Goal: Task Accomplishment & Management: Complete application form

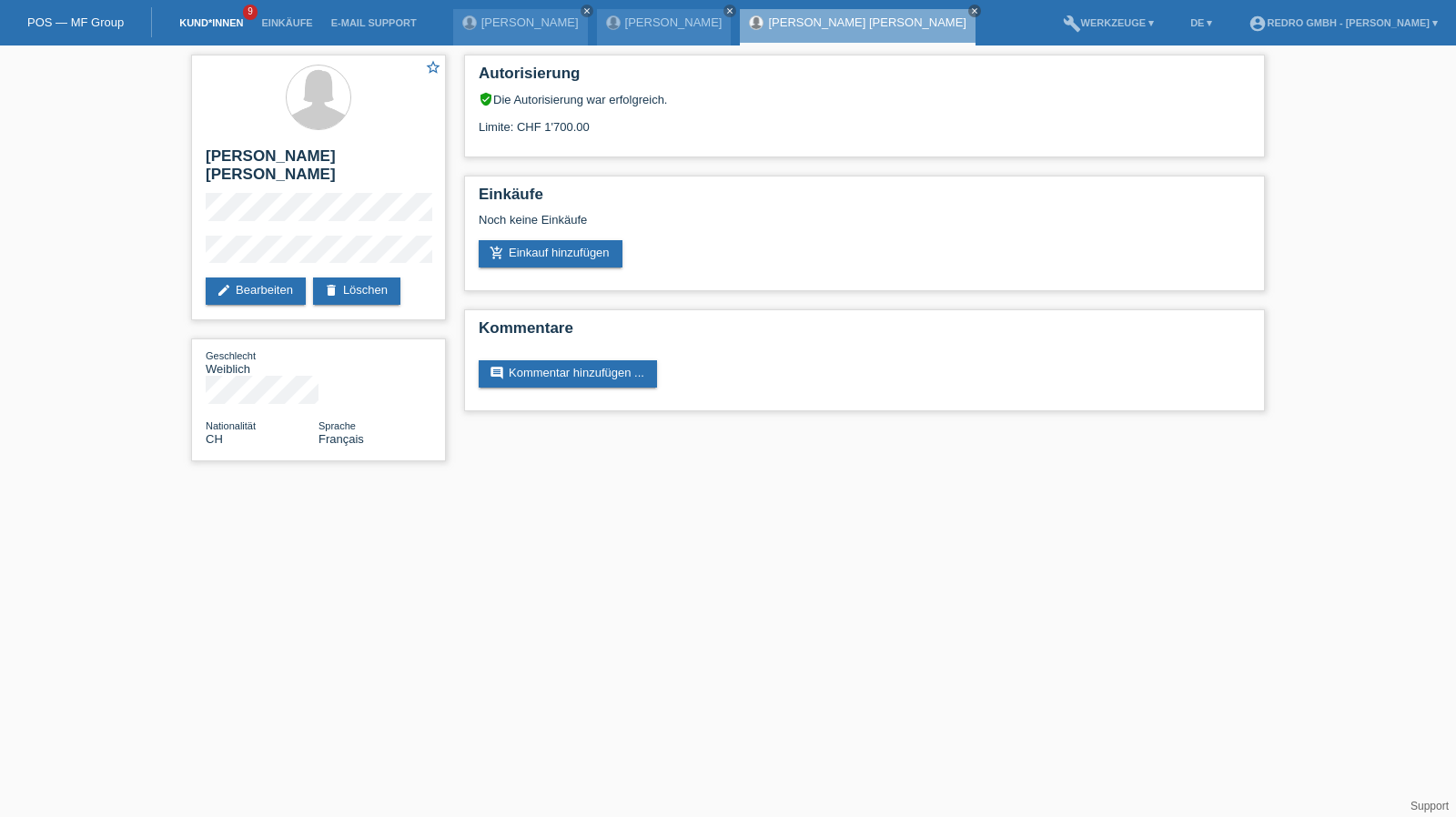
click at [209, 23] on link "Kund*innen" at bounding box center [211, 22] width 82 height 11
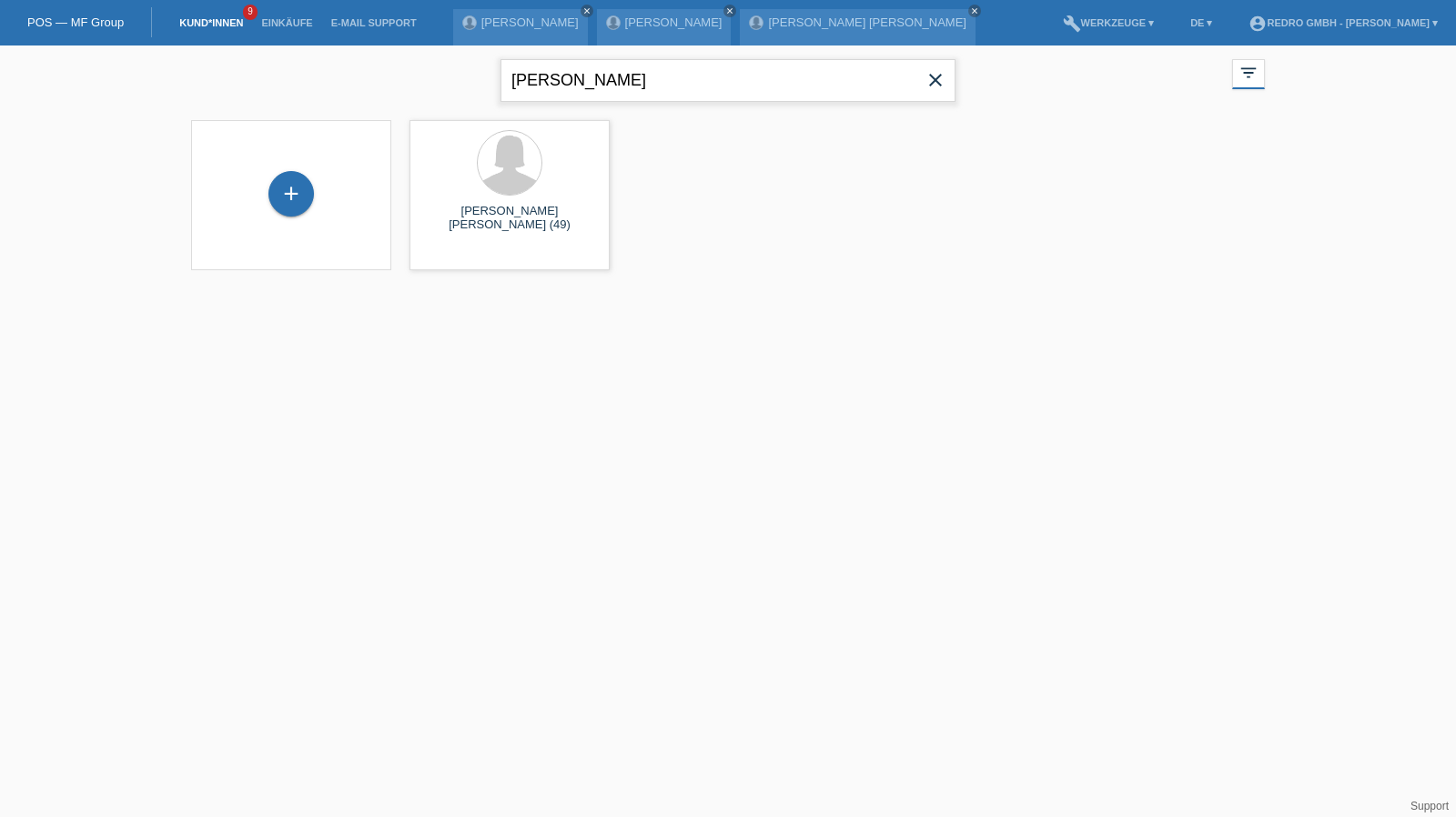
click at [593, 72] on input "seard" at bounding box center [728, 81] width 455 height 43
type input "Gisela Rita"
click at [297, 199] on div "+" at bounding box center [291, 193] width 46 height 46
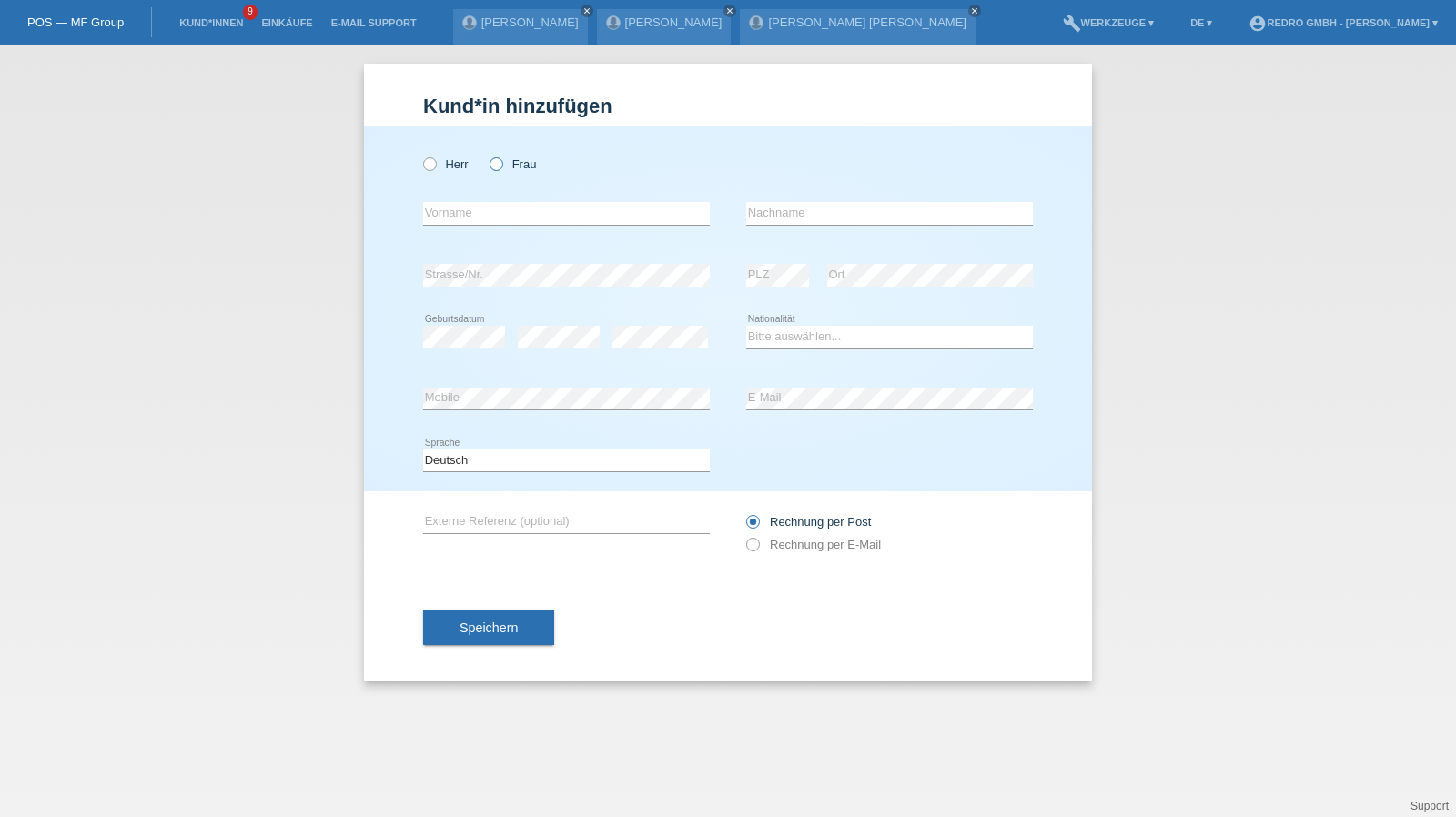
click at [487, 154] on icon at bounding box center [487, 154] width 0 height 0
click at [493, 165] on input "Frau" at bounding box center [496, 163] width 12 height 12
radio input "true"
click at [480, 206] on input "text" at bounding box center [566, 213] width 287 height 22
type input "Gisela Rita"
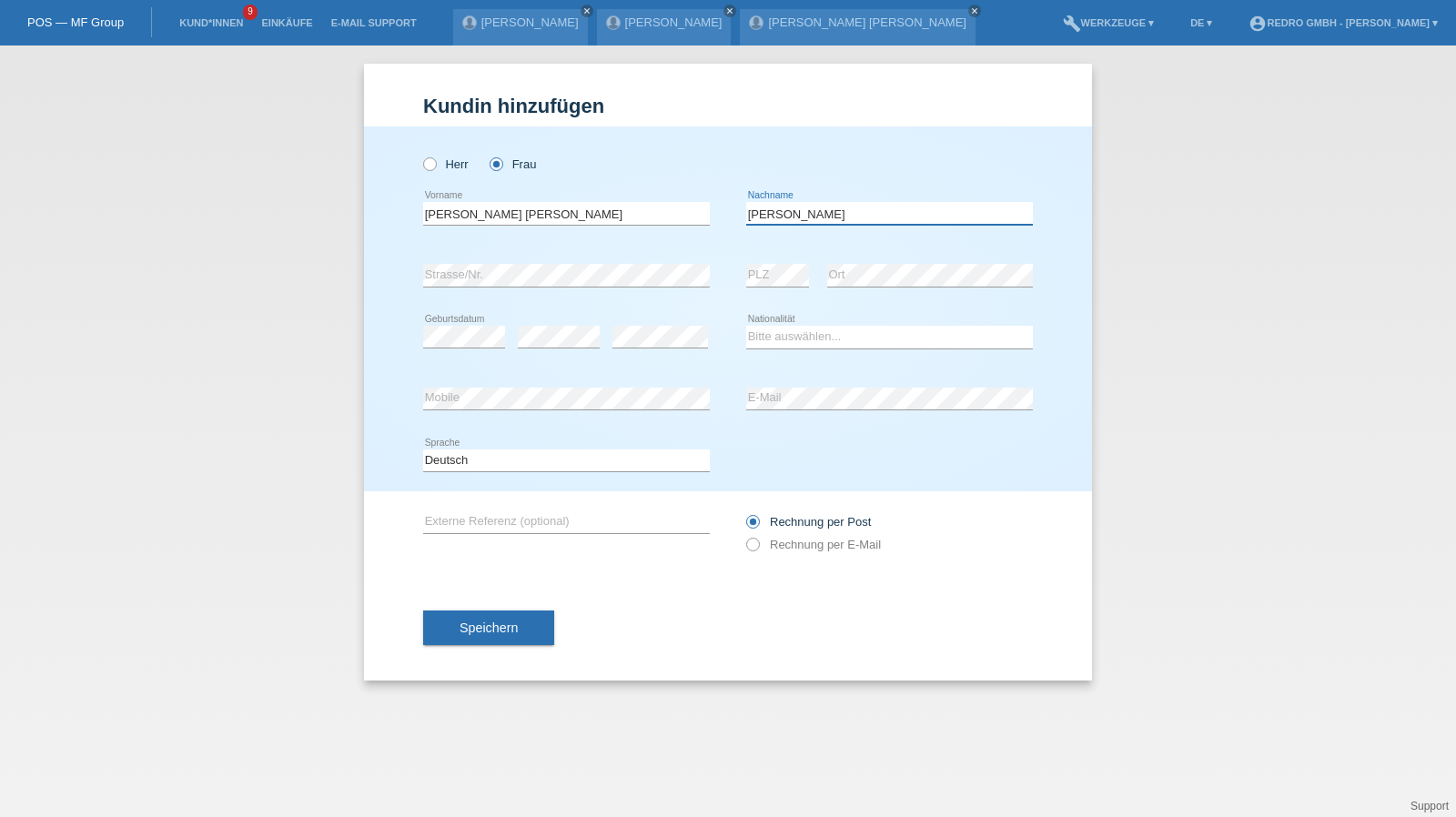
type input "Wyss-Brügger"
select select "CH"
click at [482, 616] on button "Speichern" at bounding box center [488, 628] width 131 height 35
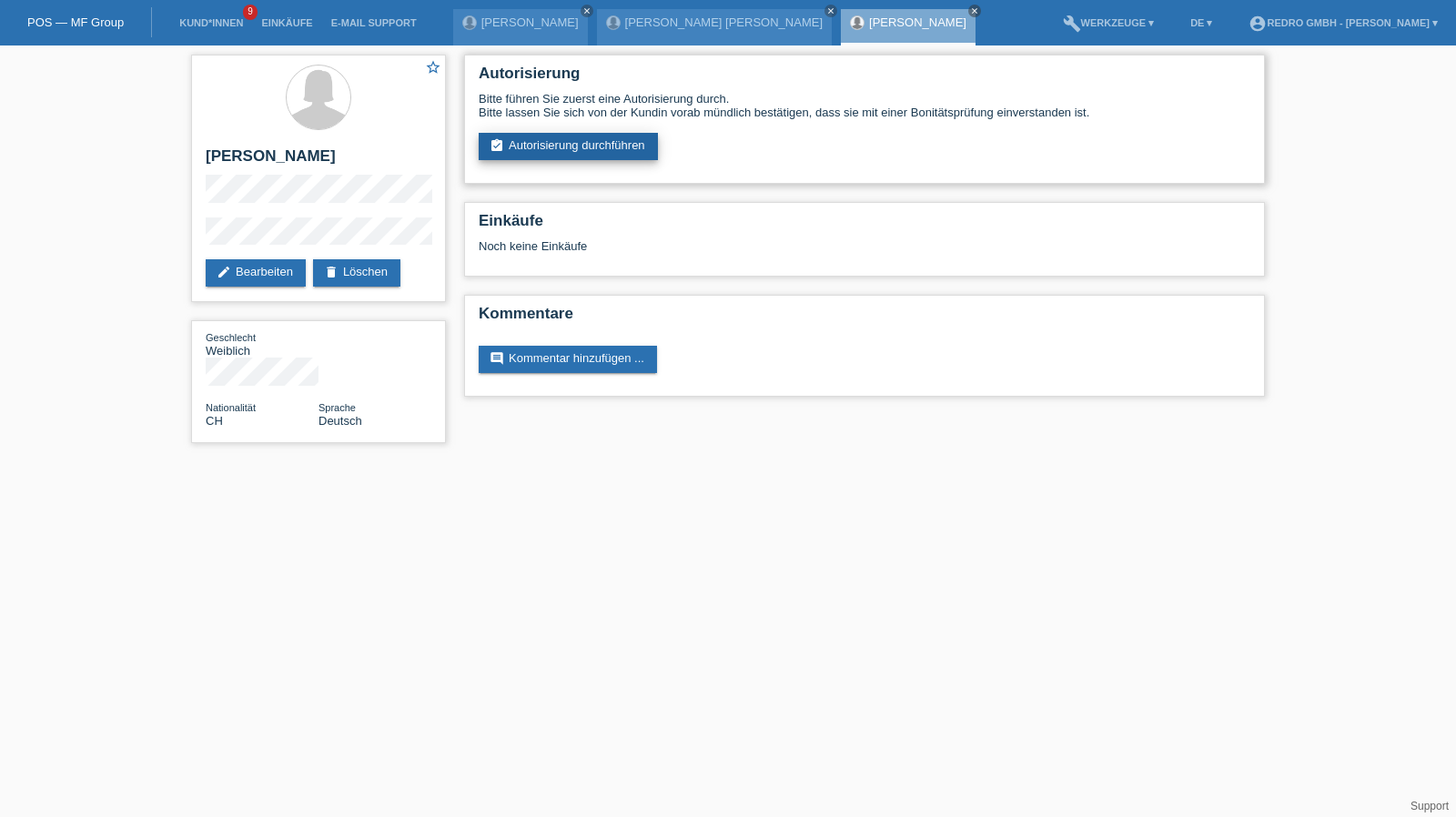
click at [568, 154] on link "assignment_turned_in Autorisierung durchführen" at bounding box center [568, 147] width 179 height 27
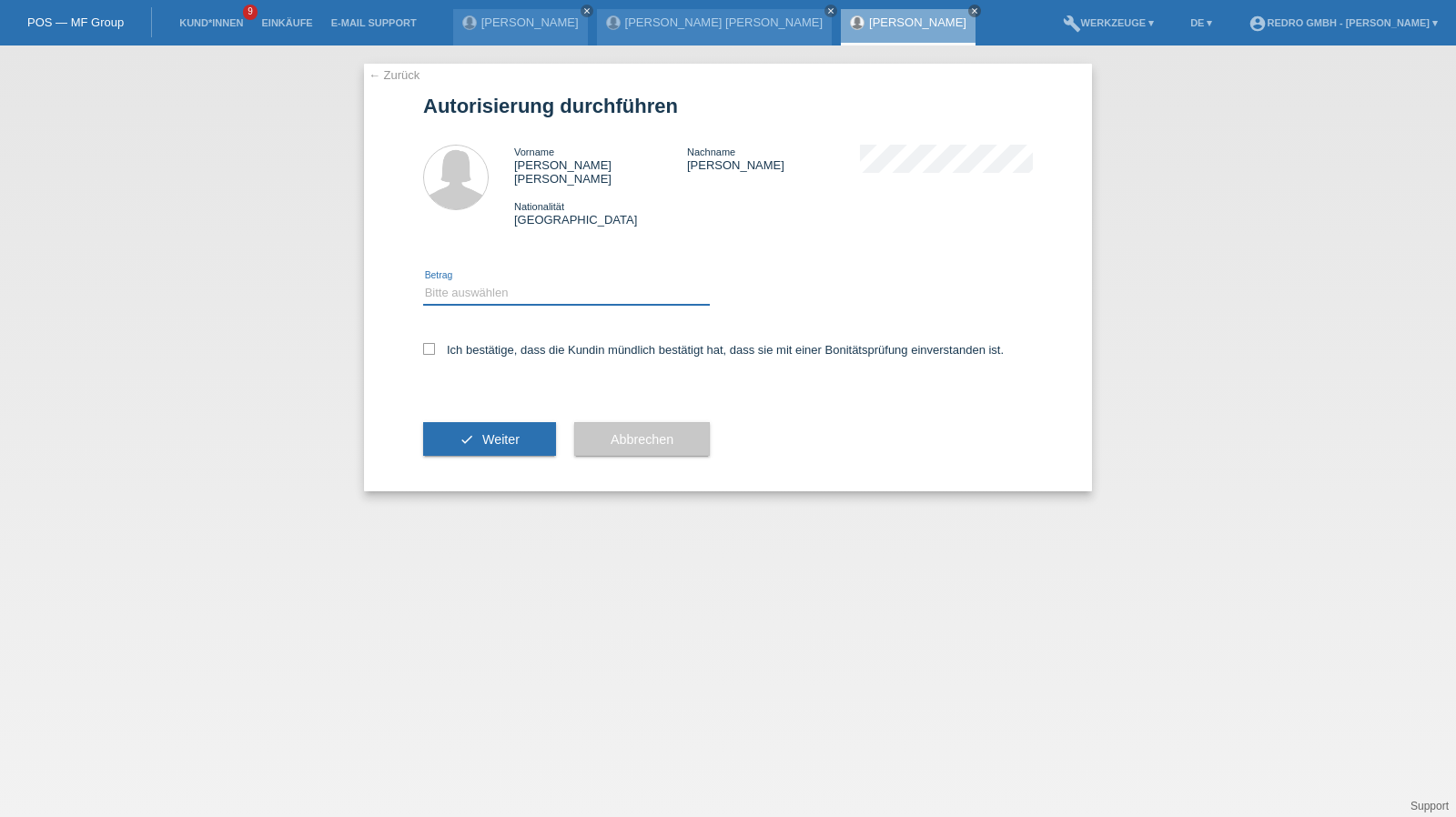
click at [503, 283] on select "Bitte auswählen CHF 1.00 - CHF 499.00 CHF 500.00 - CHF 1'999.00 CHF 2'000.00 - …" at bounding box center [566, 292] width 287 height 21
select select "1"
click at [423, 282] on select "Bitte auswählen CHF 1.00 - CHF 499.00 CHF 500.00 - CHF 1'999.00 CHF 2'000.00 - …" at bounding box center [566, 292] width 287 height 21
click at [484, 343] on label "Ich bestätige, dass die Kundin mündlich bestätigt hat, dass sie mit einer Bonit…" at bounding box center [712, 350] width 580 height 14
click at [435, 343] on input "Ich bestätige, dass die Kundin mündlich bestätigt hat, dass sie mit einer Bonit…" at bounding box center [429, 349] width 12 height 12
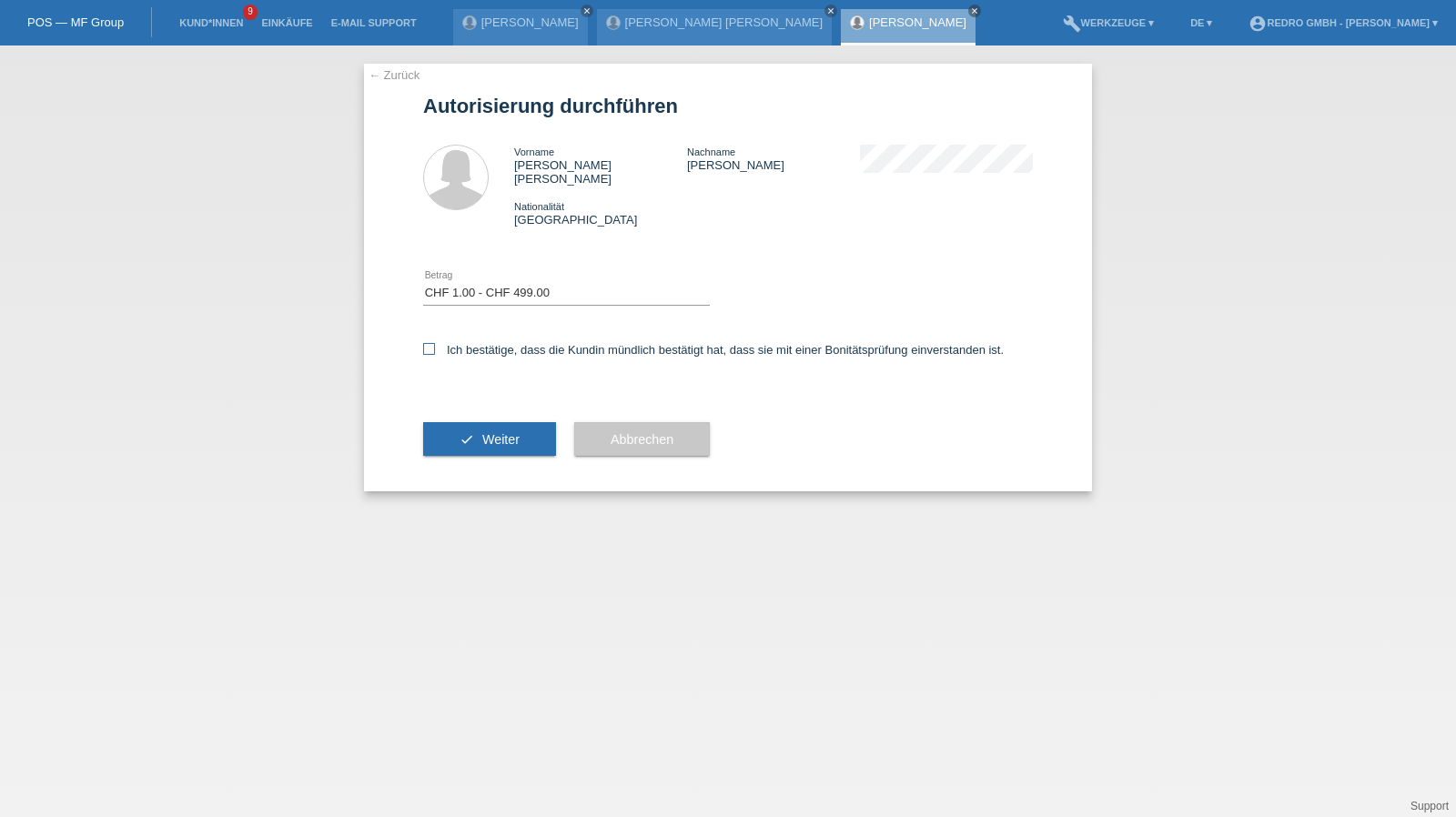
checkbox input "true"
click at [474, 465] on div "check Weiter" at bounding box center [489, 439] width 133 height 106
click at [488, 432] on span "Weiter" at bounding box center [501, 439] width 37 height 15
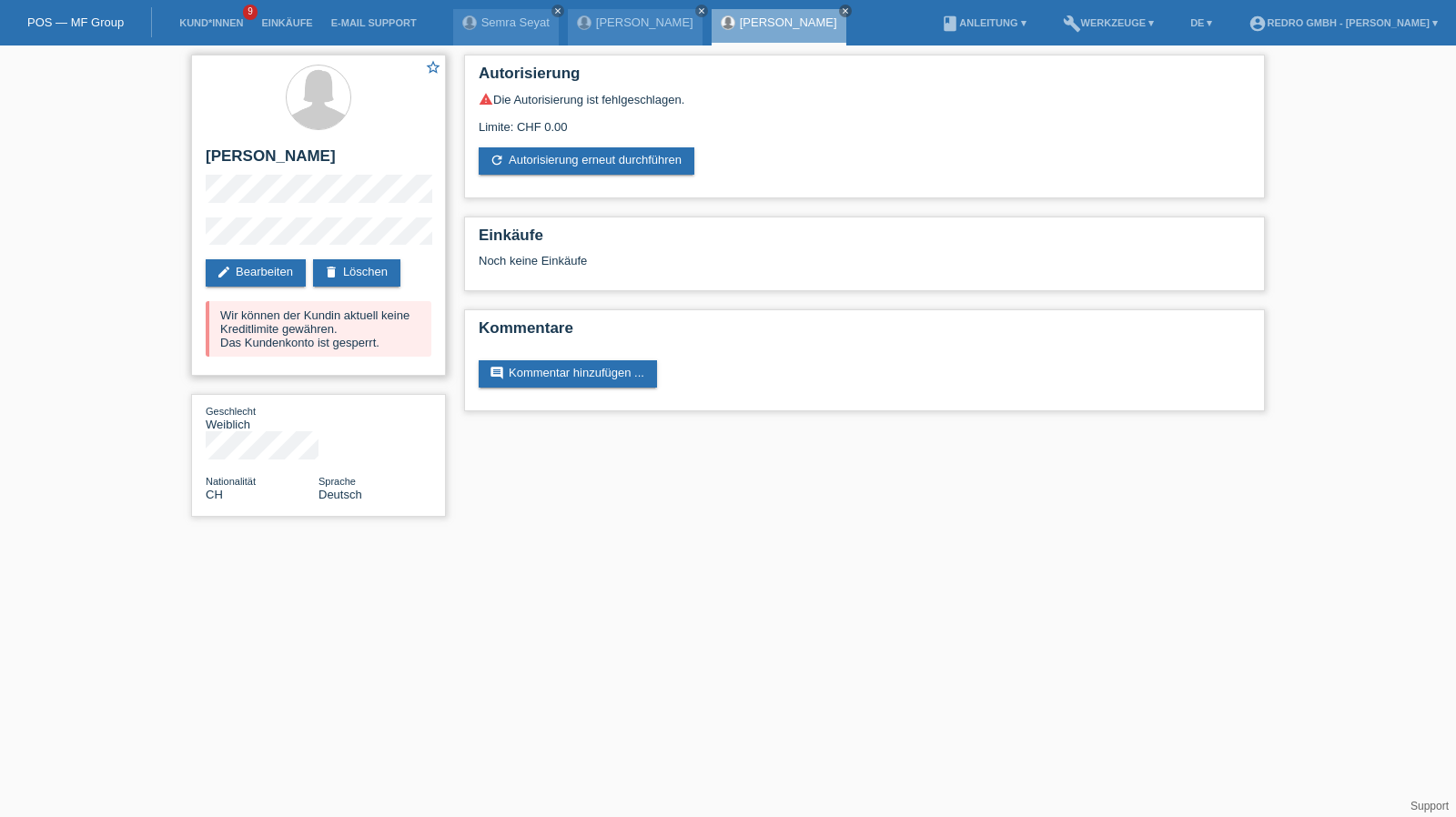
click at [231, 154] on h2 "[PERSON_NAME]" at bounding box center [319, 161] width 225 height 27
copy h2 "Gisela"
click at [318, 163] on h2 "[PERSON_NAME]" at bounding box center [319, 161] width 225 height 27
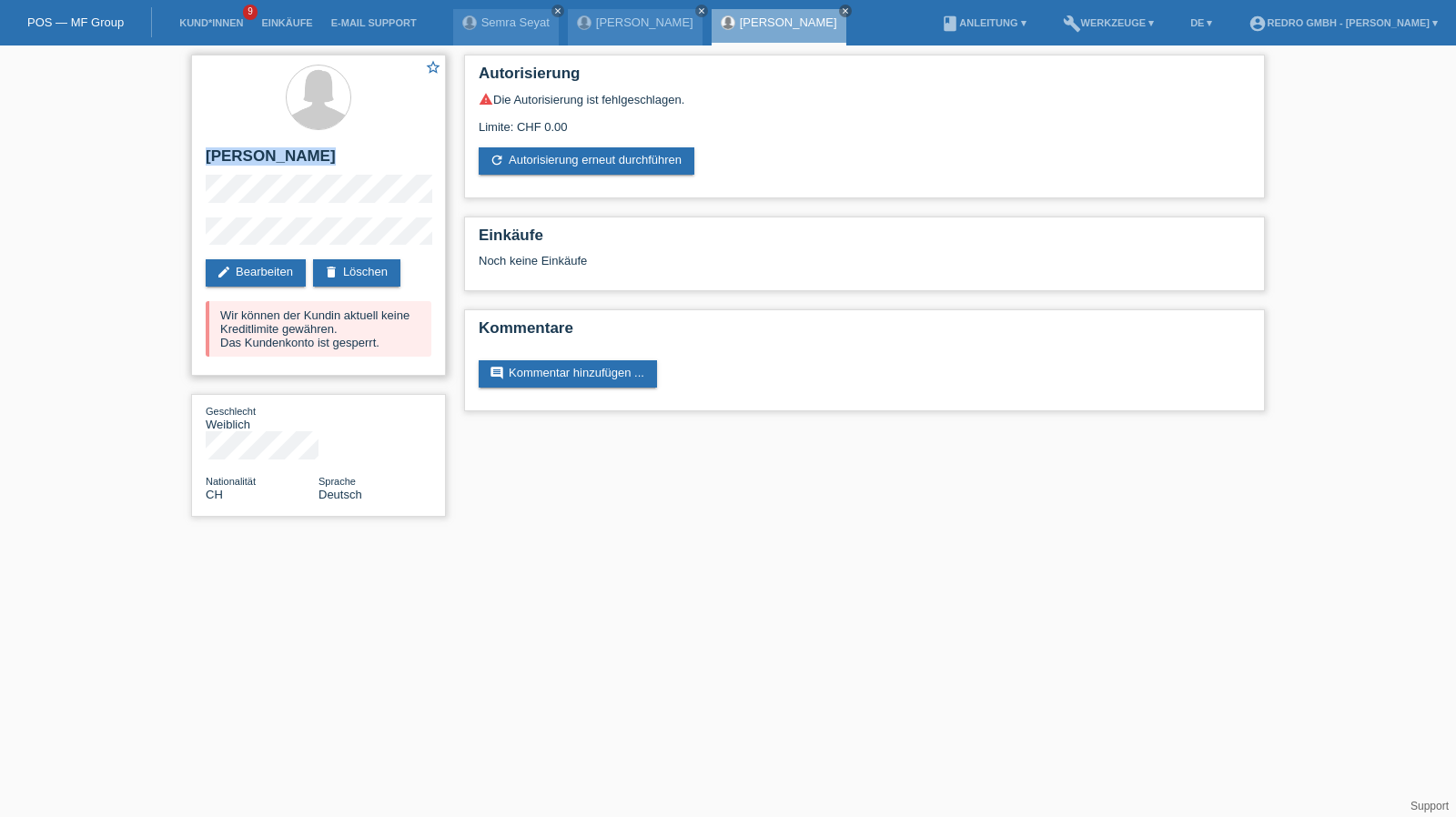
click at [318, 163] on h2 "[PERSON_NAME]" at bounding box center [319, 161] width 225 height 27
copy div "[PERSON_NAME]"
click at [231, 216] on div "star_border Gisela Rita Wyss-Brügger edit Bearbeiten delete Löschen Wir können …" at bounding box center [319, 215] width 255 height 322
click at [150, 241] on div "star_border Gisela Rita Wyss-Brügger edit Bearbeiten delete Löschen Wir können …" at bounding box center [728, 290] width 1456 height 490
